Goal: Task Accomplishment & Management: Use online tool/utility

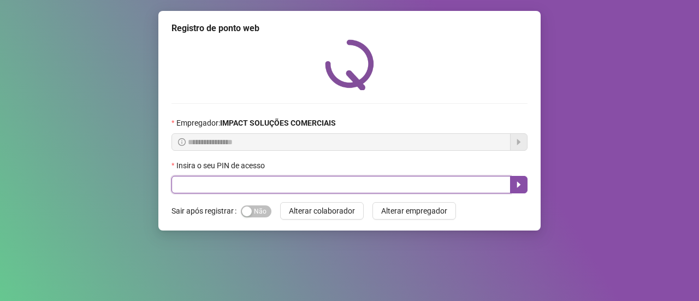
click at [206, 191] on input "text" at bounding box center [340, 184] width 339 height 17
type input "*****"
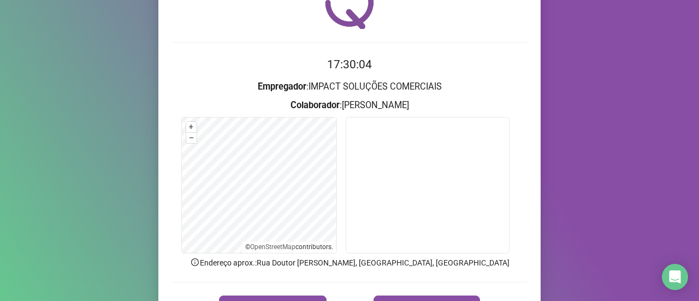
scroll to position [109, 0]
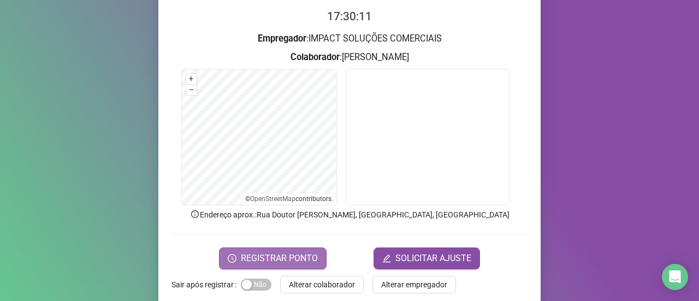
click at [277, 266] on button "REGISTRAR PONTO" at bounding box center [273, 258] width 108 height 22
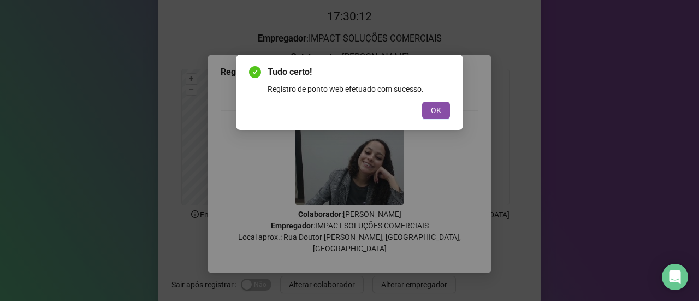
click at [453, 101] on div "Tudo certo! Registro de ponto web efetuado com sucesso. OK" at bounding box center [349, 92] width 227 height 75
click at [442, 105] on button "OK" at bounding box center [436, 110] width 28 height 17
